Goal: Transaction & Acquisition: Purchase product/service

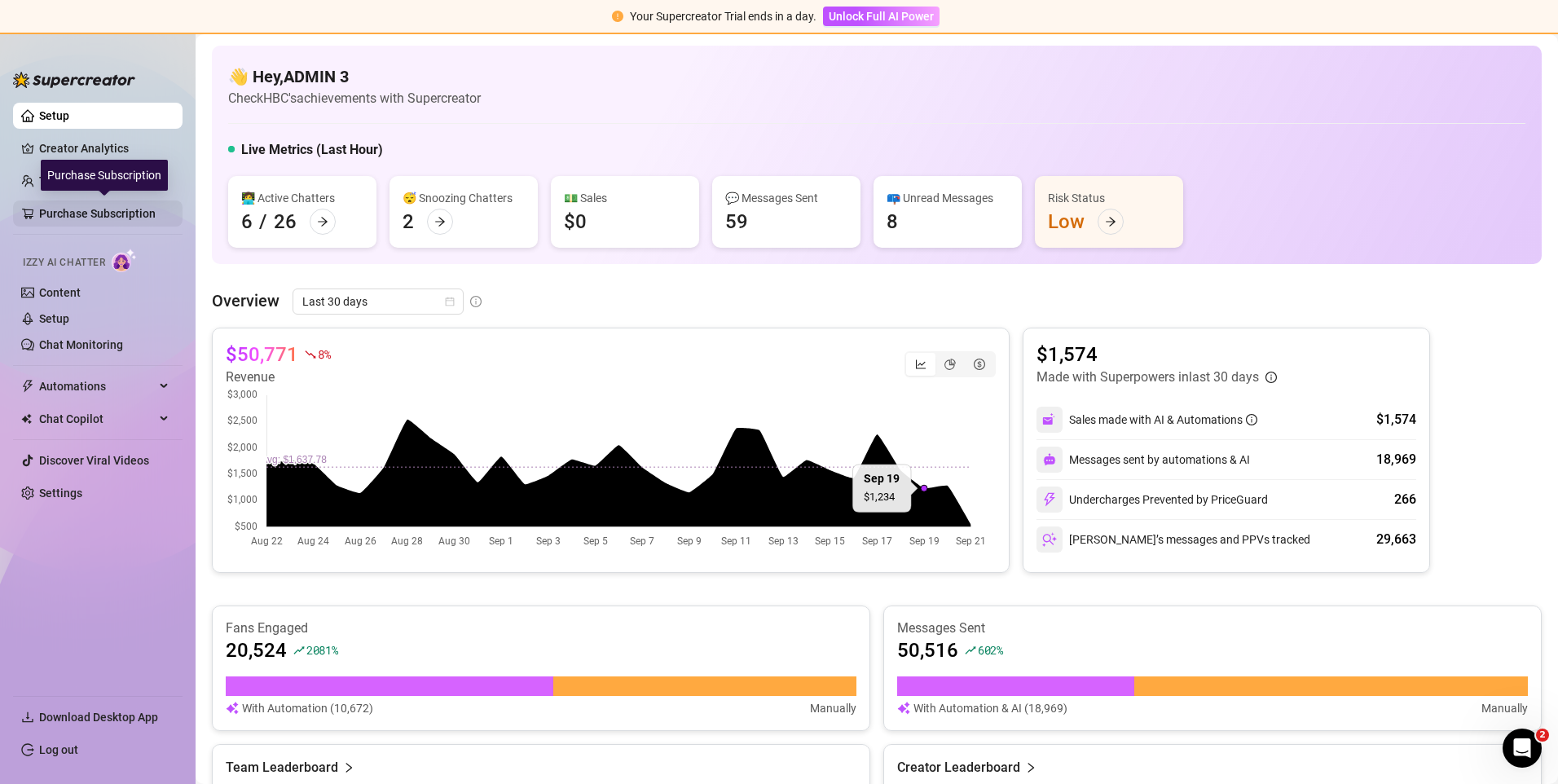
click at [73, 217] on link "Purchase Subscription" at bounding box center [104, 213] width 130 height 26
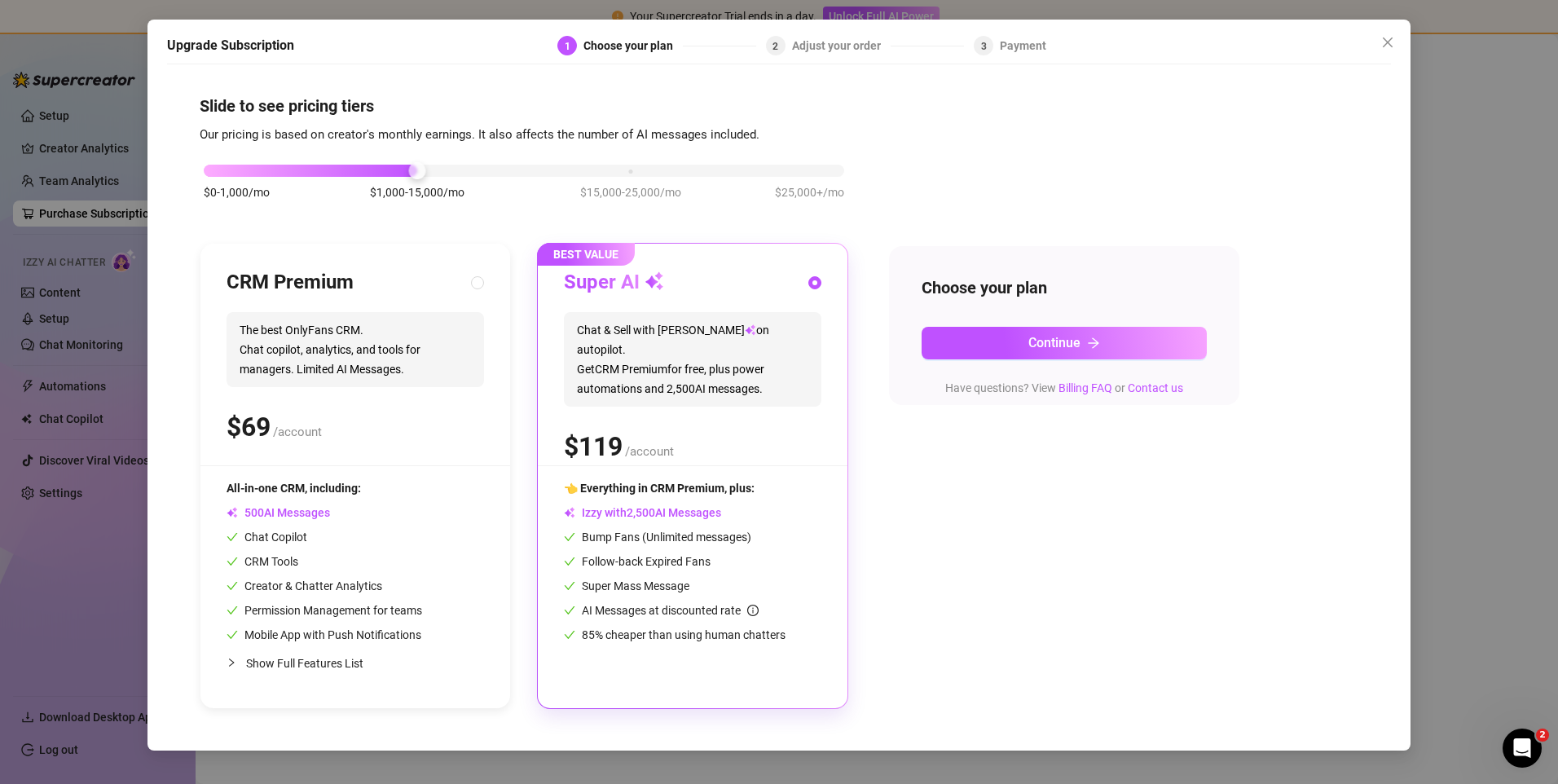
click at [372, 336] on span "The best OnlyFans CRM. Chat copilot, analytics, and tools for managers. Limited…" at bounding box center [354, 349] width 257 height 75
radio input "true"
radio input "false"
click at [984, 339] on button "Continue" at bounding box center [1064, 343] width 285 height 33
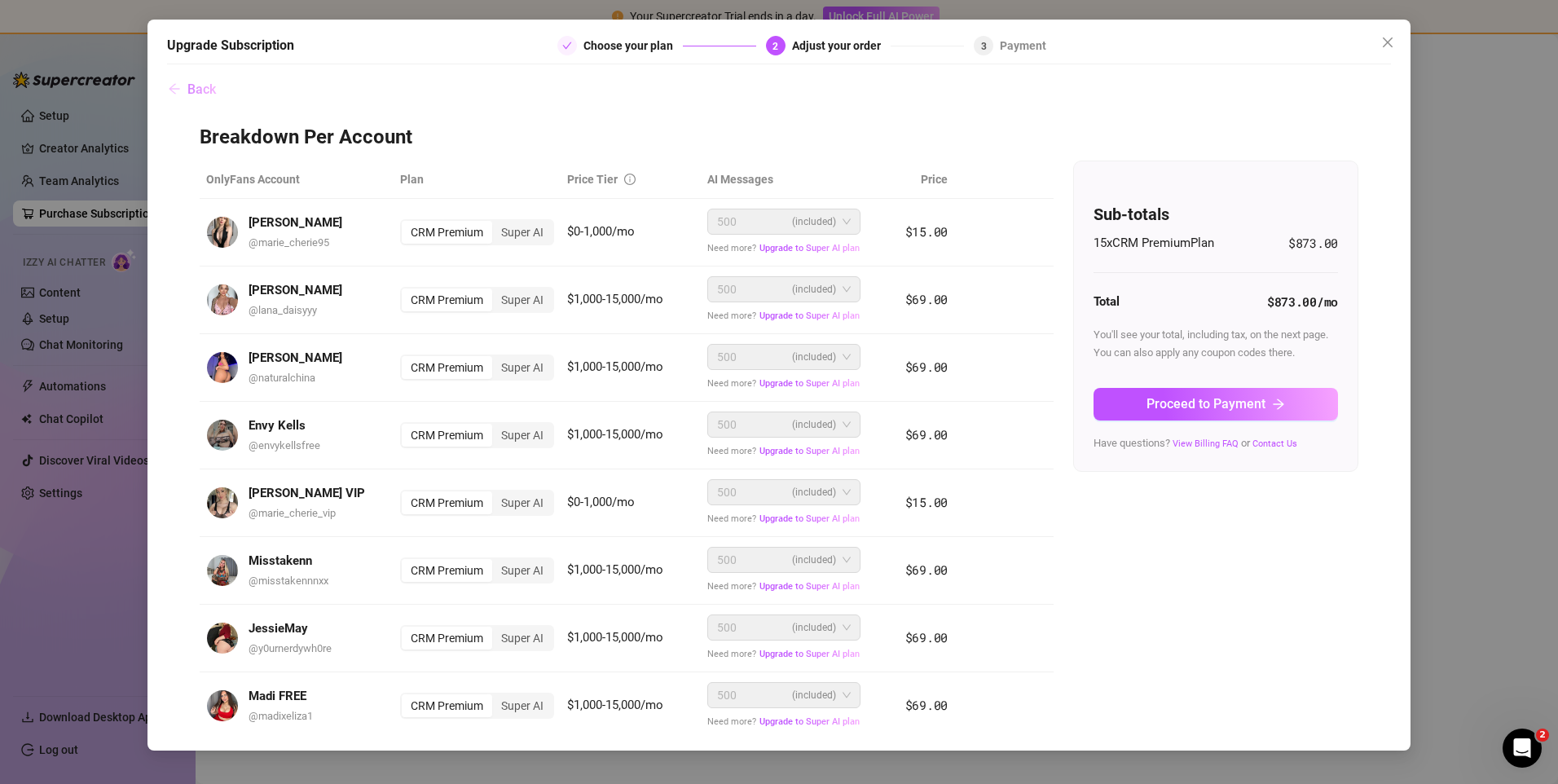
click at [192, 90] on span "Back" at bounding box center [202, 89] width 29 height 16
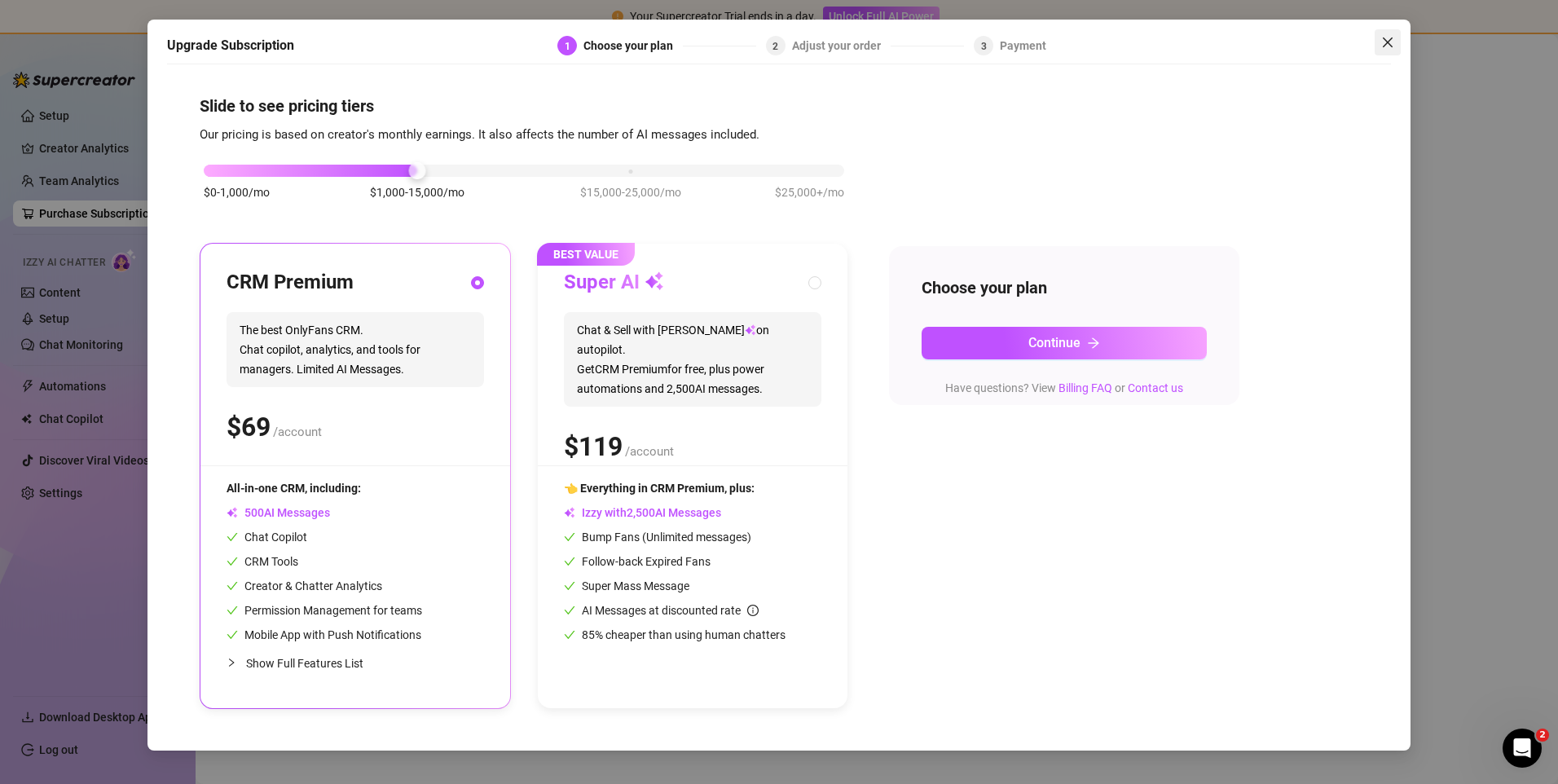
click at [1394, 51] on button "Close" at bounding box center [1388, 42] width 26 height 26
